Goal: Check status

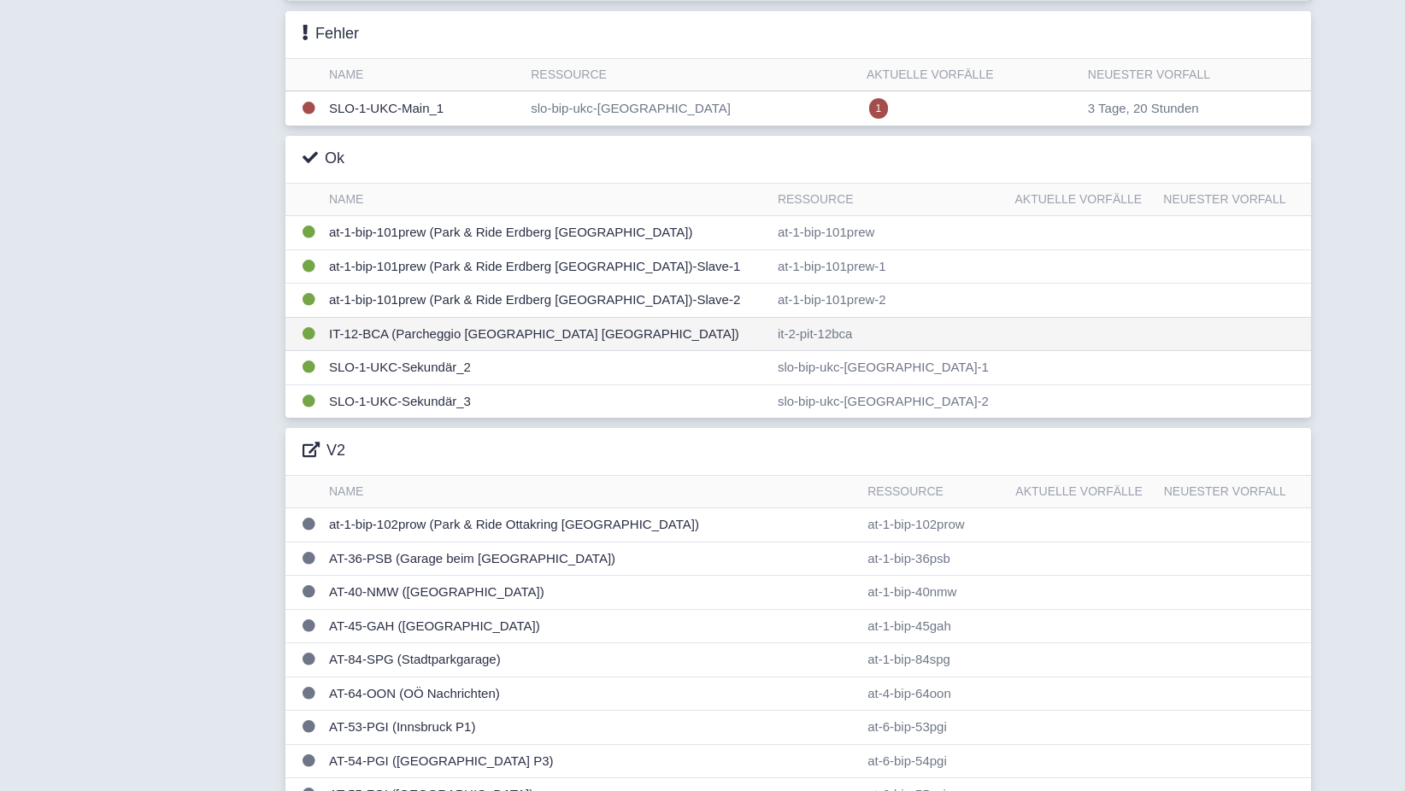
scroll to position [256, 0]
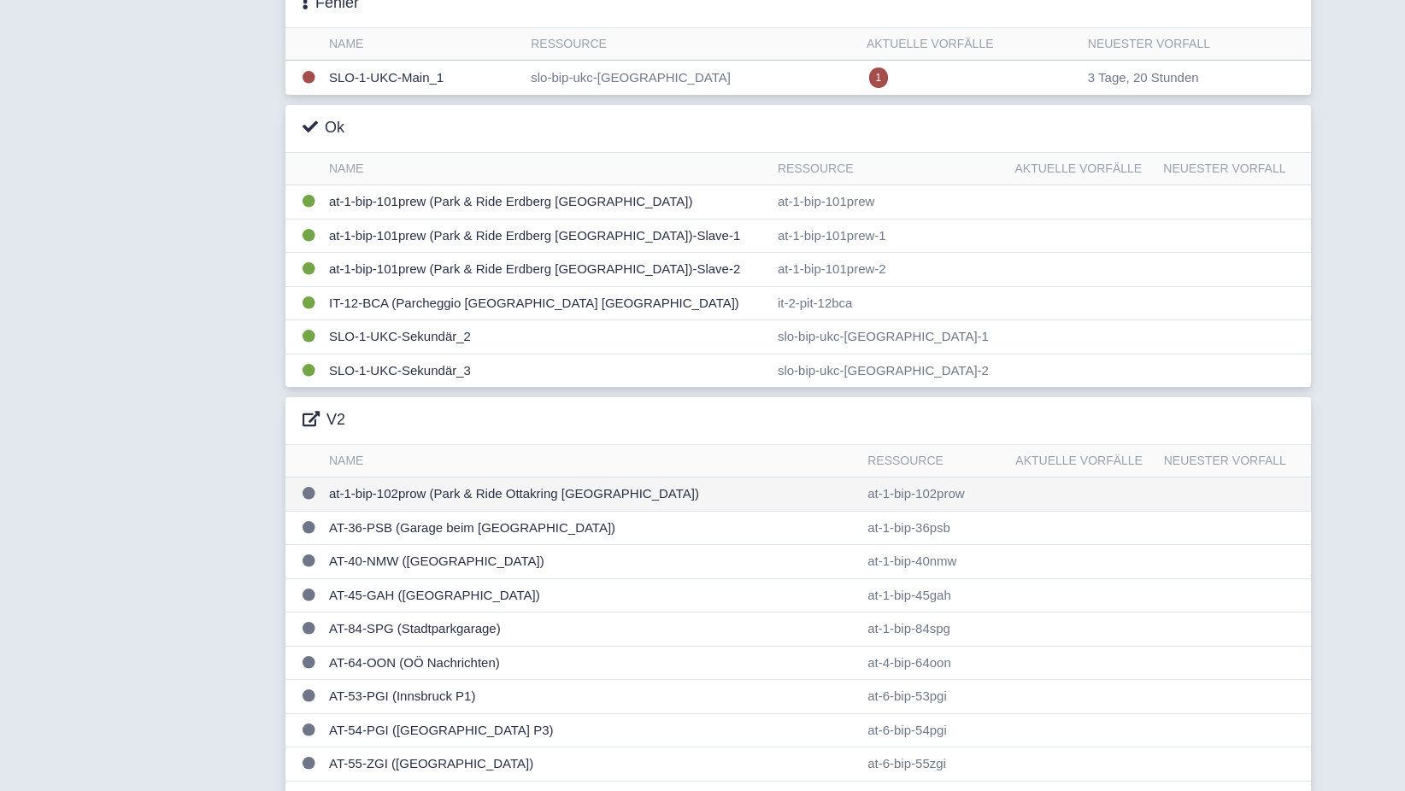
click at [375, 507] on td "at-1-bip-102prow (Park & Ride Ottakring [GEOGRAPHIC_DATA])" at bounding box center [591, 495] width 538 height 34
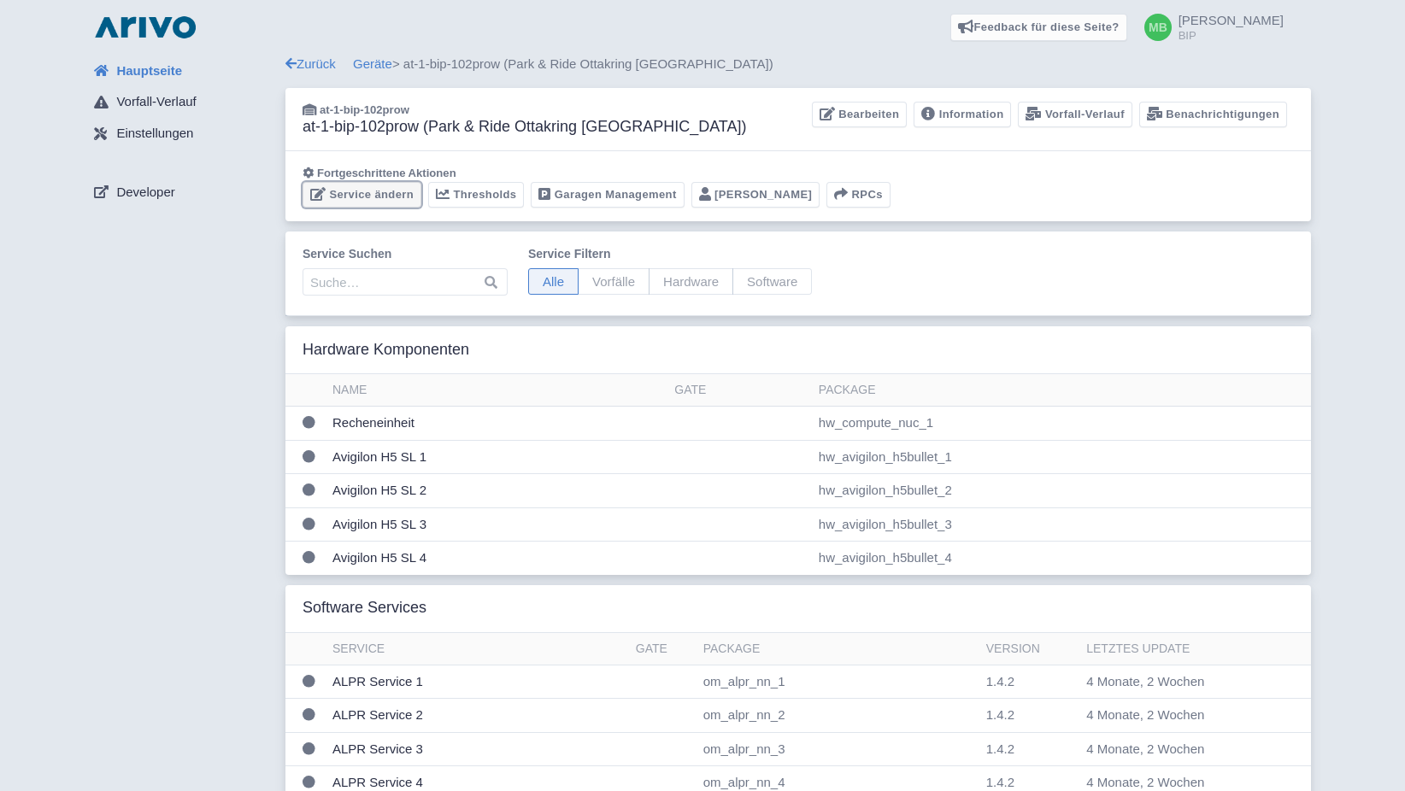
click at [344, 185] on link "Service ändern" at bounding box center [362, 195] width 119 height 26
